Goal: Task Accomplishment & Management: Use online tool/utility

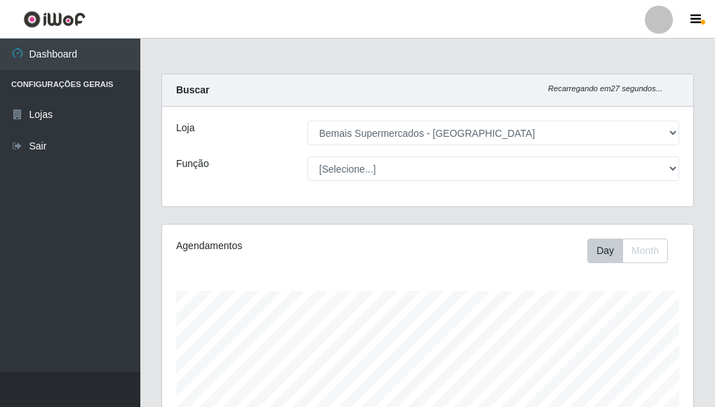
select select "249"
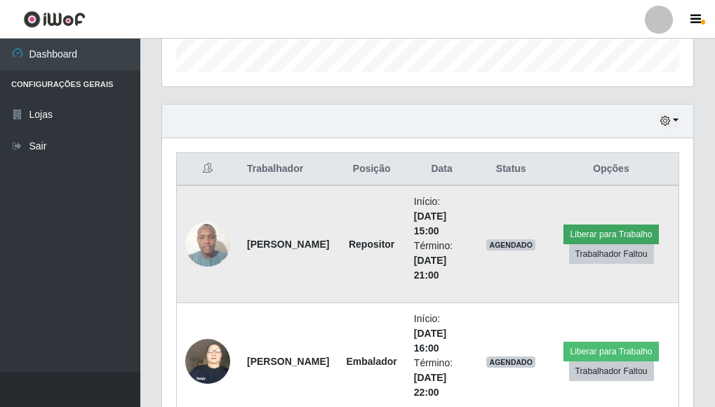
scroll to position [421, 0]
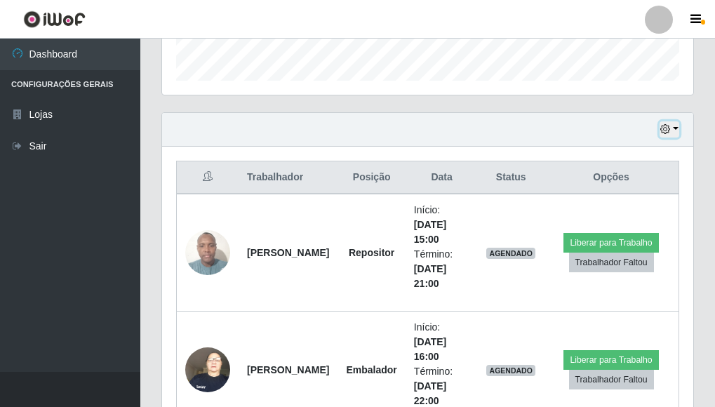
click at [673, 129] on button "button" at bounding box center [670, 129] width 20 height 16
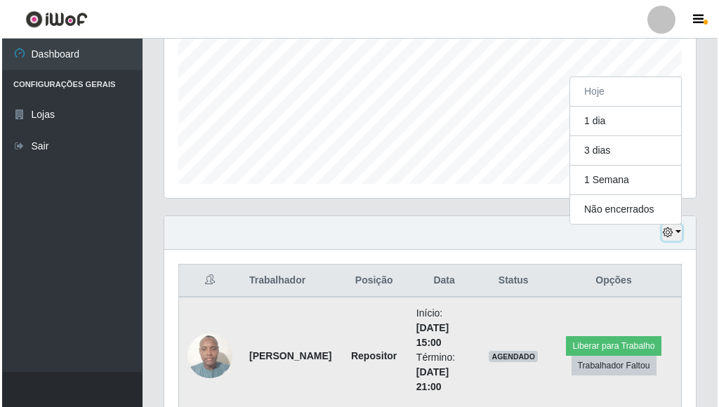
scroll to position [416, 0]
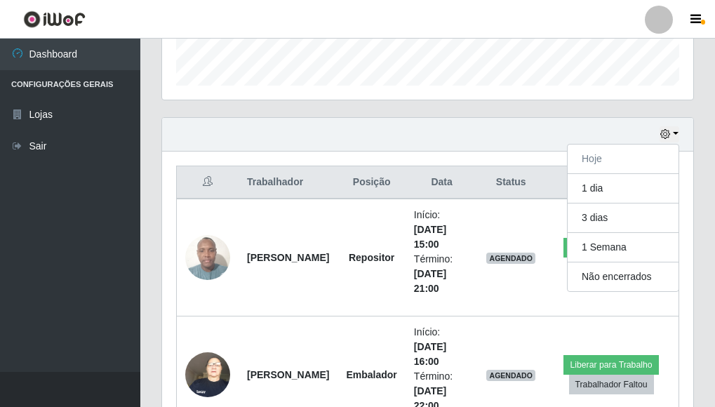
drag, startPoint x: 220, startPoint y: 130, endPoint x: 211, endPoint y: 126, distance: 9.4
click at [215, 128] on div "Hoje 1 dia 3 dias 1 Semana Não encerrados" at bounding box center [427, 135] width 531 height 34
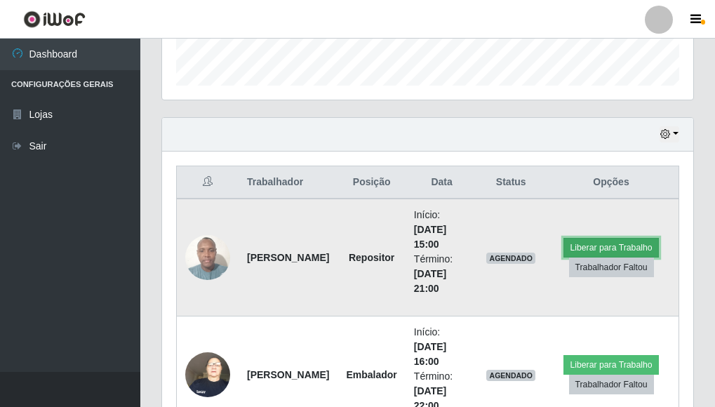
click at [606, 242] on button "Liberar para Trabalho" at bounding box center [611, 248] width 95 height 20
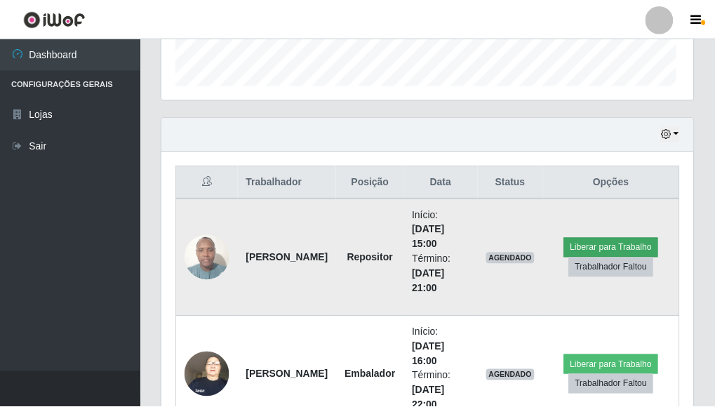
scroll to position [291, 523]
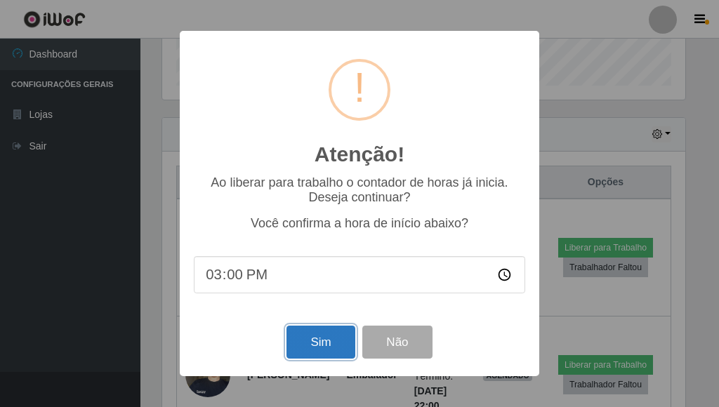
click at [331, 338] on button "Sim" at bounding box center [320, 342] width 68 height 33
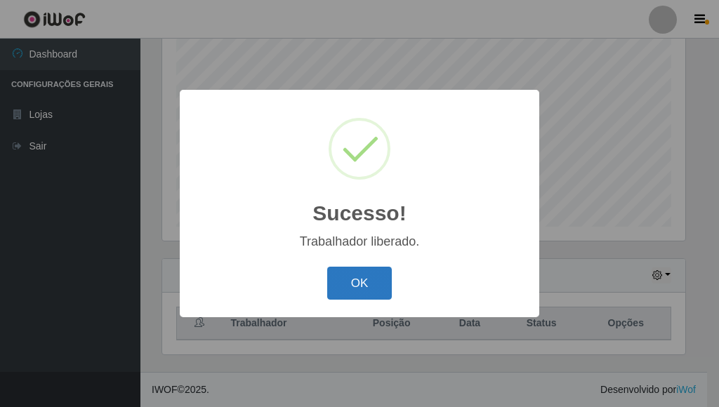
click at [373, 291] on button "OK" at bounding box center [359, 283] width 65 height 33
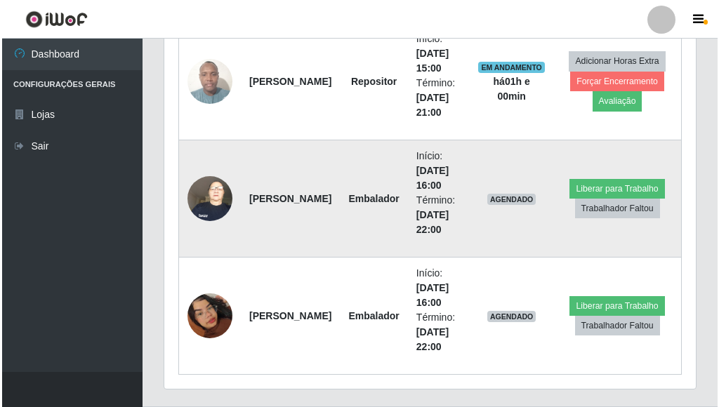
scroll to position [627, 0]
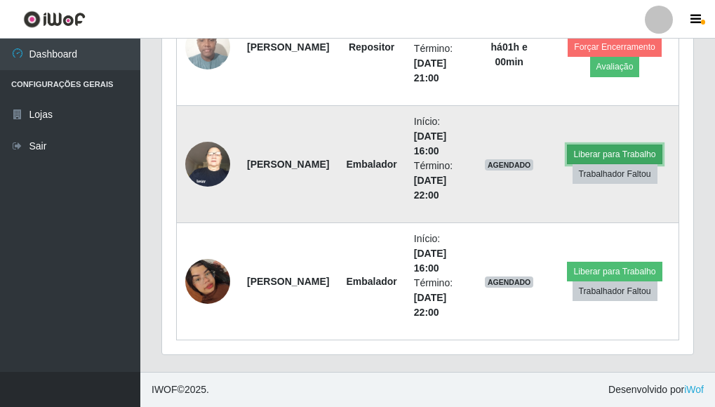
click at [625, 152] on button "Liberar para Trabalho" at bounding box center [614, 155] width 95 height 20
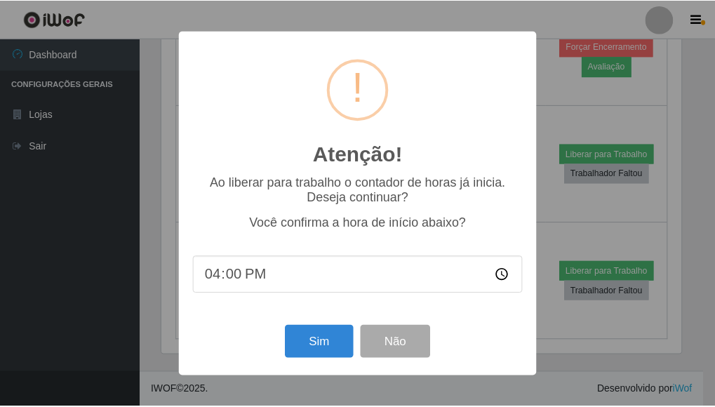
scroll to position [291, 523]
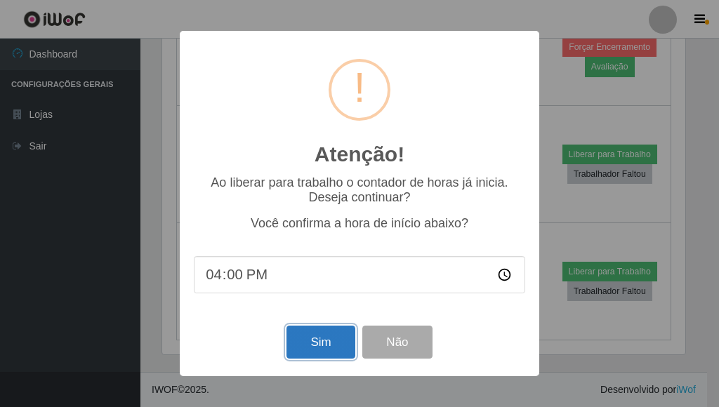
click at [323, 346] on button "Sim" at bounding box center [320, 342] width 68 height 33
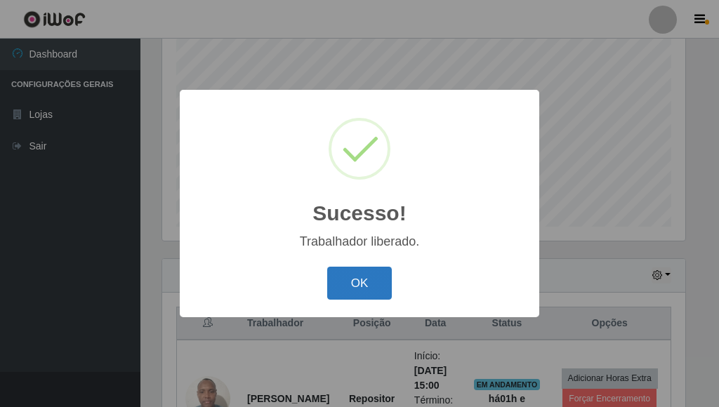
click at [357, 286] on button "OK" at bounding box center [359, 283] width 65 height 33
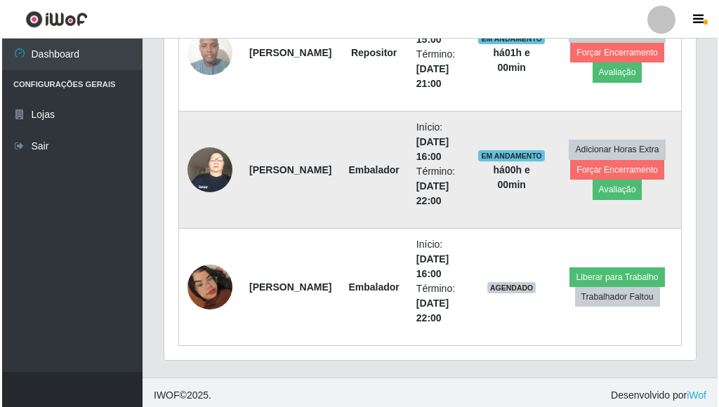
scroll to position [627, 0]
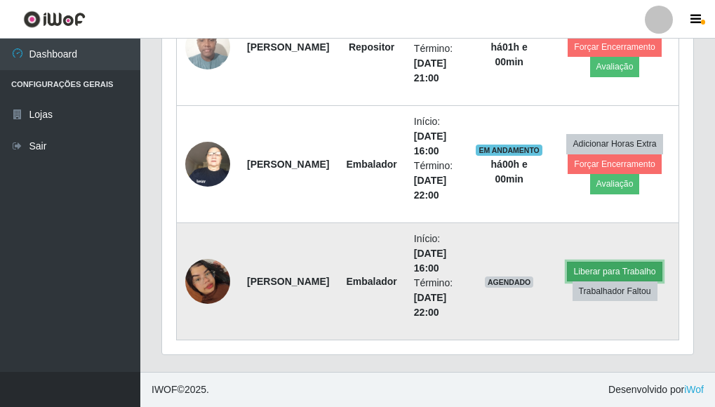
click at [620, 268] on button "Liberar para Trabalho" at bounding box center [614, 272] width 95 height 20
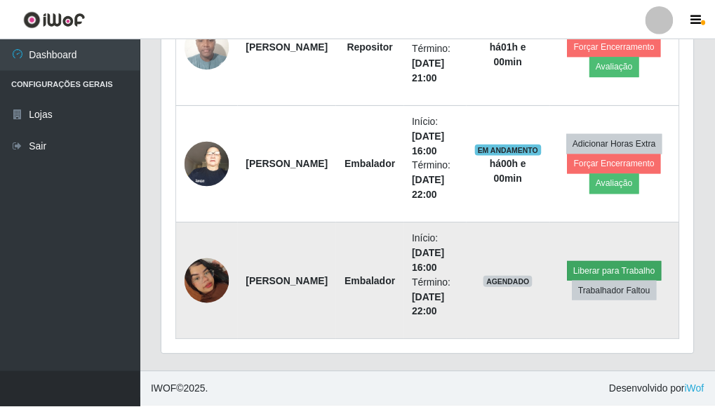
scroll to position [291, 523]
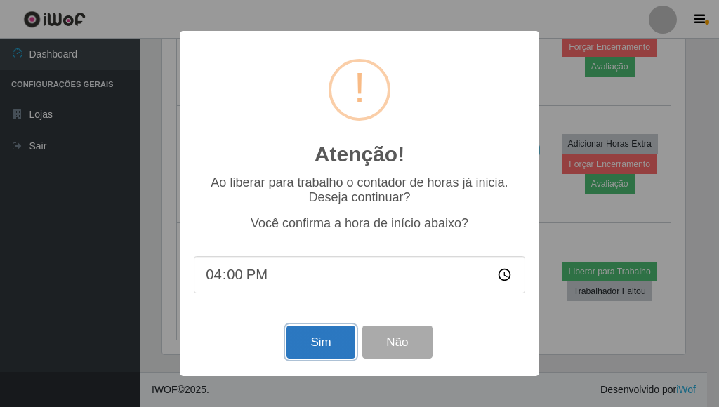
click at [326, 331] on button "Sim" at bounding box center [320, 342] width 68 height 33
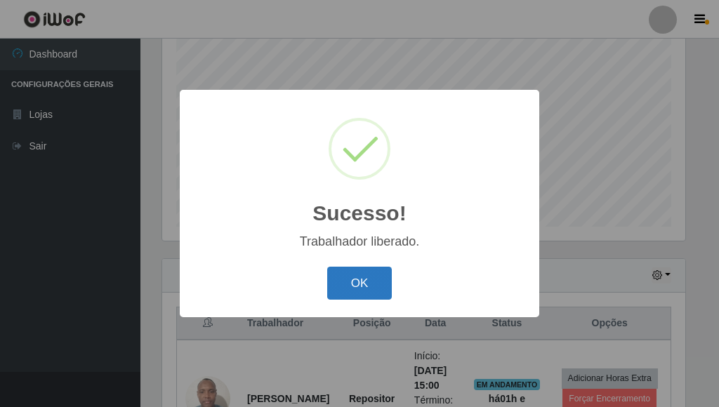
click at [378, 287] on button "OK" at bounding box center [359, 283] width 65 height 33
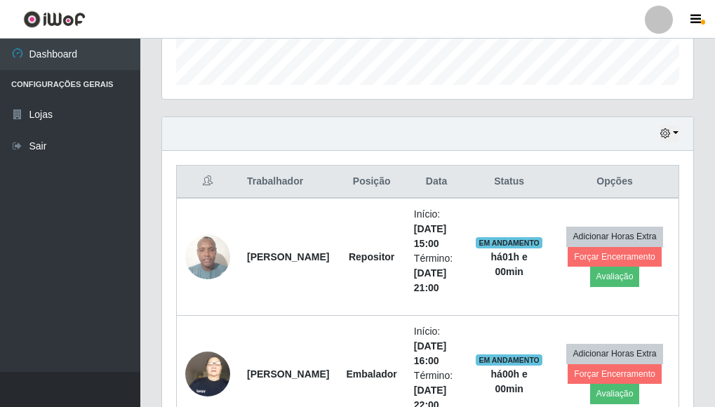
scroll to position [416, 0]
